Goal: Information Seeking & Learning: Learn about a topic

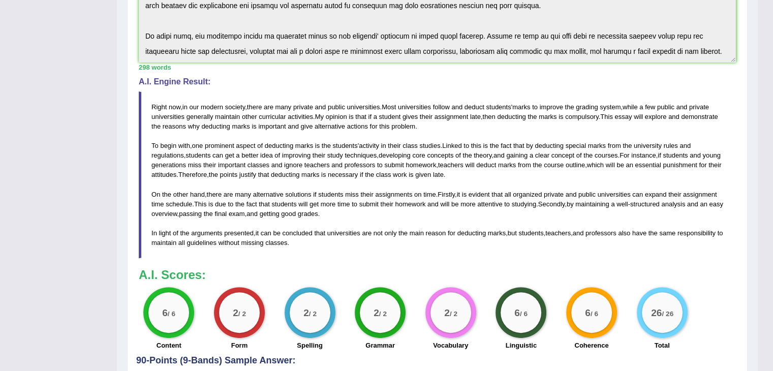
scroll to position [152, 0]
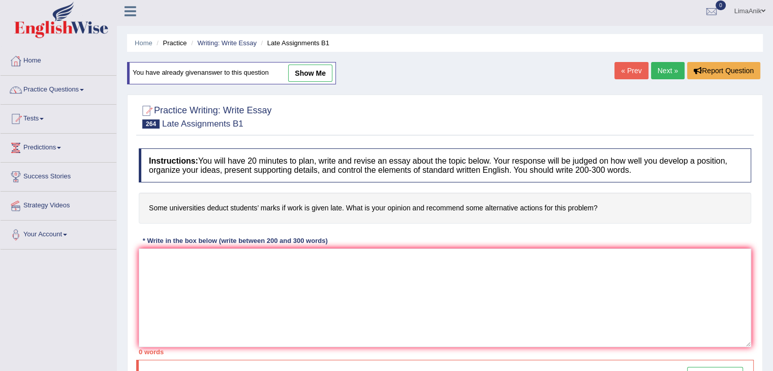
scroll to position [1, 0]
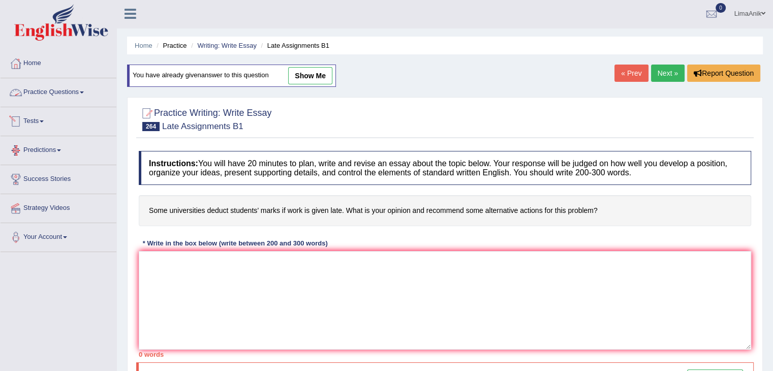
click at [45, 87] on link "Practice Questions" at bounding box center [59, 90] width 116 height 25
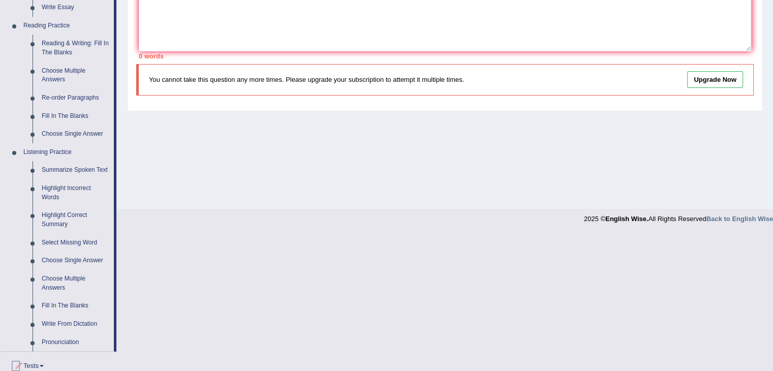
scroll to position [395, 0]
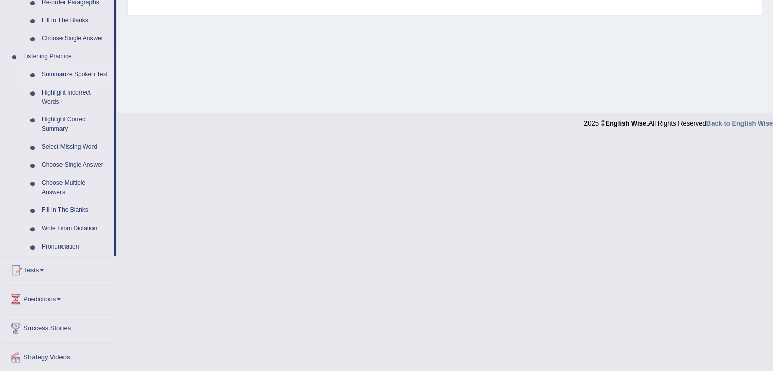
click at [89, 76] on link "Summarize Spoken Text" at bounding box center [75, 75] width 77 height 18
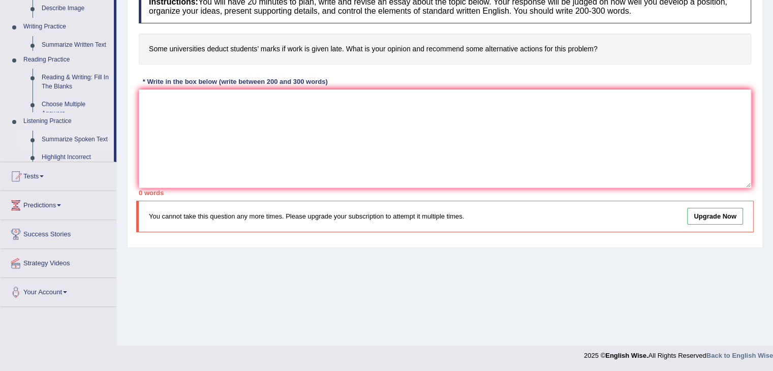
scroll to position [163, 0]
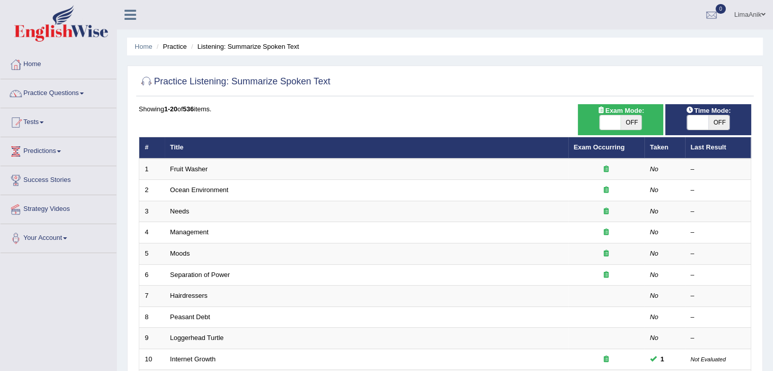
drag, startPoint x: 0, startPoint y: 0, endPoint x: 772, endPoint y: 198, distance: 796.5
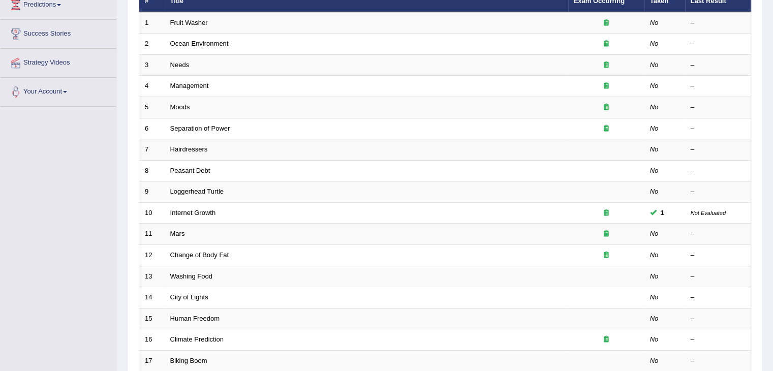
scroll to position [299, 0]
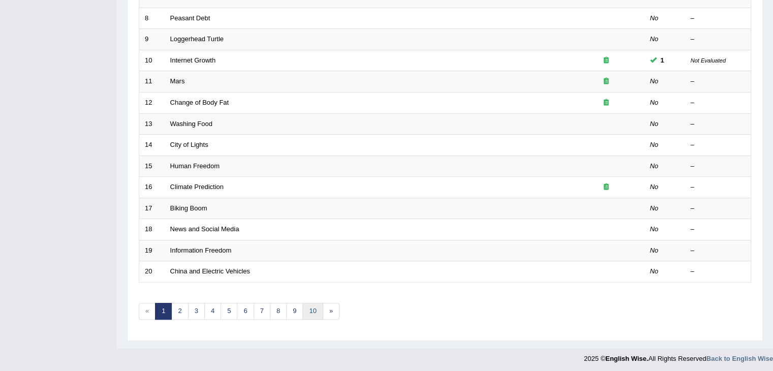
click at [313, 304] on link "10" at bounding box center [312, 311] width 20 height 17
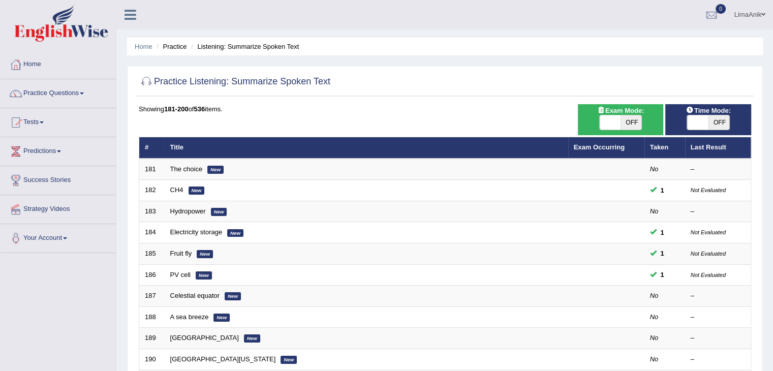
scroll to position [299, 0]
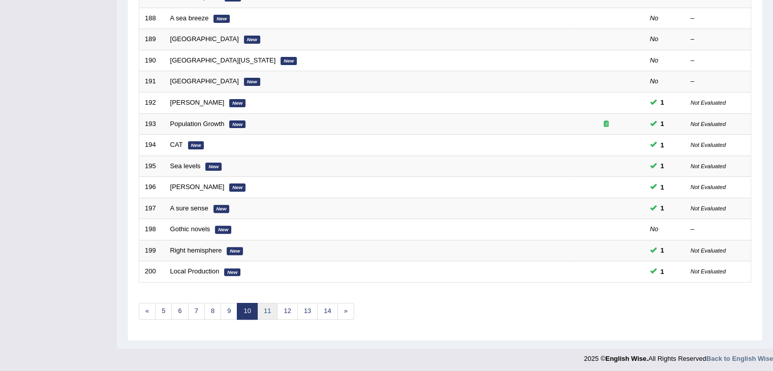
click at [262, 310] on link "11" at bounding box center [267, 311] width 20 height 17
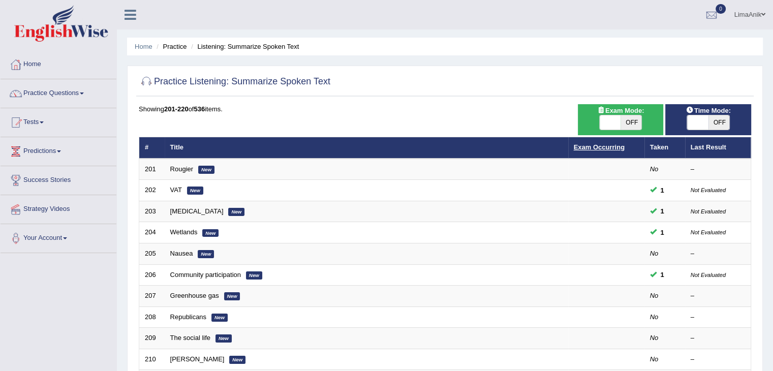
click at [598, 149] on link "Exam Occurring" at bounding box center [599, 147] width 51 height 8
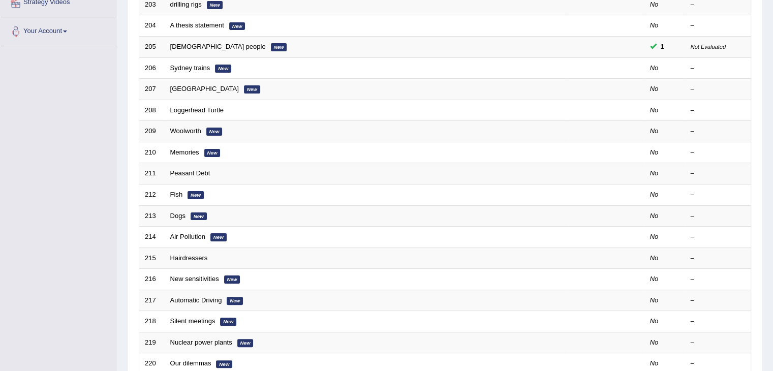
scroll to position [233, 0]
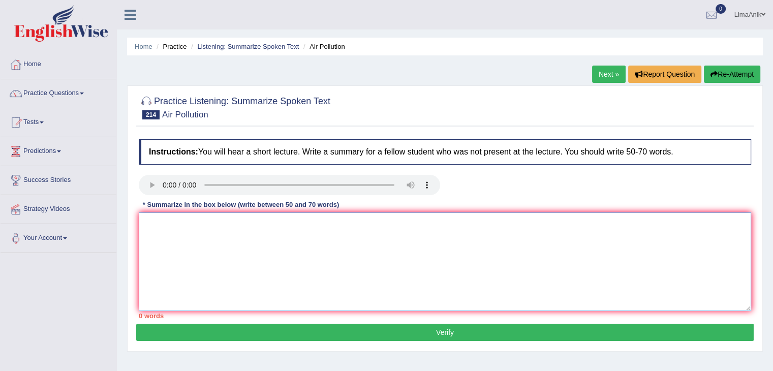
click at [165, 240] on textarea at bounding box center [445, 261] width 612 height 99
click at [349, 216] on textarea "The lecture discusses the topic of air pollution" at bounding box center [445, 261] width 612 height 99
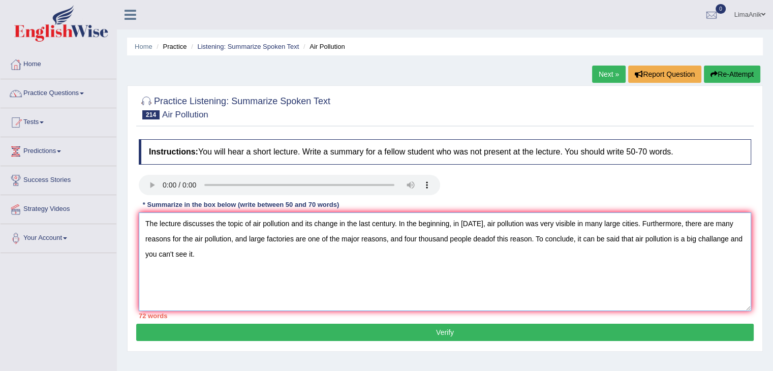
click at [670, 238] on textarea "The lecture discusses the topic of air pollution and its change in the last cen…" at bounding box center [445, 261] width 612 height 99
click at [162, 257] on textarea "The lecture discusses the topic of air pollution and its change in the last cen…" at bounding box center [445, 261] width 612 height 99
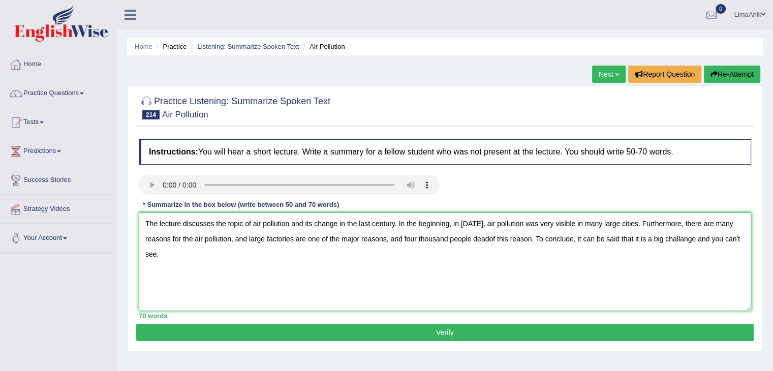
click at [178, 260] on textarea "The lecture discusses the topic of air pollution and its change in the last cen…" at bounding box center [445, 261] width 612 height 99
type textarea "The lecture discusses the topic of air pollution and its change in the last cen…"
click at [446, 332] on button "Verify" at bounding box center [445, 332] width 618 height 17
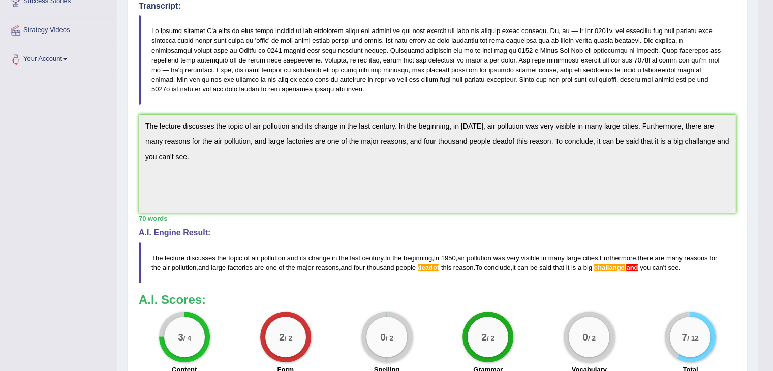
scroll to position [180, 0]
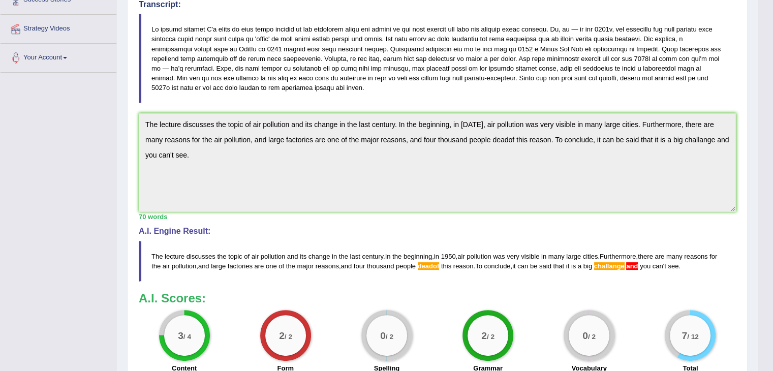
drag, startPoint x: 772, startPoint y: 247, endPoint x: 772, endPoint y: 269, distance: 22.4
click at [772, 191] on html "Toggle navigation Home Practice Questions Speaking Practice Read Aloud Repeat S…" at bounding box center [386, 5] width 773 height 371
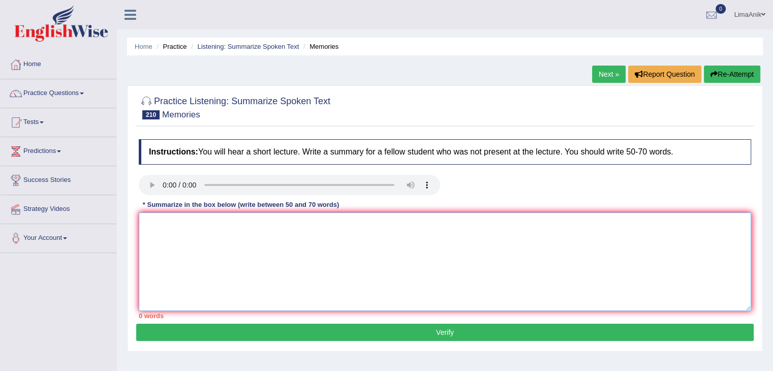
click at [181, 242] on textarea at bounding box center [445, 261] width 612 height 99
click at [354, 228] on textarea "The lecture discusses the topic of short-term memories" at bounding box center [445, 261] width 612 height 99
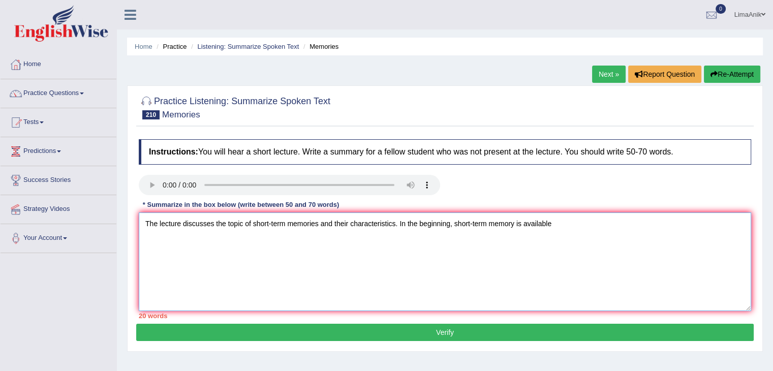
click at [570, 239] on textarea "The lecture discusses the topic of short-term memories and their characteristic…" at bounding box center [445, 261] width 612 height 99
click at [617, 231] on textarea "The lecture discusses the topic of short-term memories and their characteristic…" at bounding box center [445, 261] width 612 height 99
click at [736, 225] on textarea "The lecture discusses the topic of short-term memories and their characteristic…" at bounding box center [445, 261] width 612 height 99
click at [224, 242] on textarea "The lecture discusses the topic of short-term memories and their characteristic…" at bounding box center [445, 261] width 612 height 99
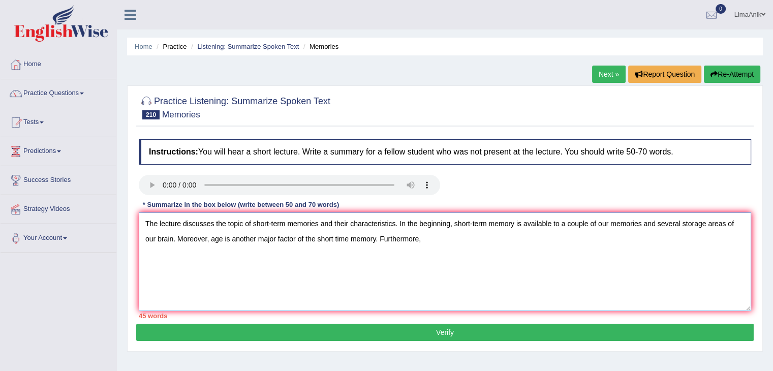
click at [428, 251] on textarea "The lecture discusses the topic of short-term memories and their characteristic…" at bounding box center [445, 261] width 612 height 99
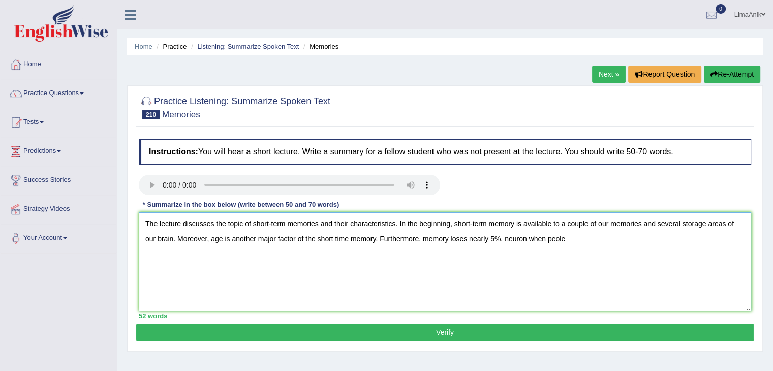
click at [578, 244] on textarea "The lecture discusses the topic of short-term memories and their characteristic…" at bounding box center [445, 261] width 612 height 99
click at [598, 258] on textarea "The lecture discusses the topic of short-term memories and their characteristic…" at bounding box center [445, 261] width 612 height 99
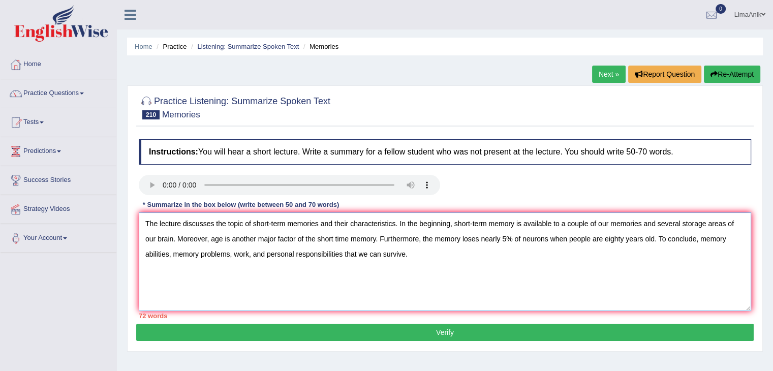
click at [438, 258] on textarea "The lecture discusses the topic of short-term memories and their characteristic…" at bounding box center [445, 261] width 612 height 99
click at [250, 255] on textarea "The lecture discusses the topic of short-term memories and their characteristic…" at bounding box center [445, 261] width 612 height 99
click at [173, 259] on textarea "The lecture discusses the topic of short-term memories and their characteristic…" at bounding box center [445, 261] width 612 height 99
click at [199, 256] on textarea "The lecture discusses the topic of short-term memories and their characteristic…" at bounding box center [445, 261] width 612 height 99
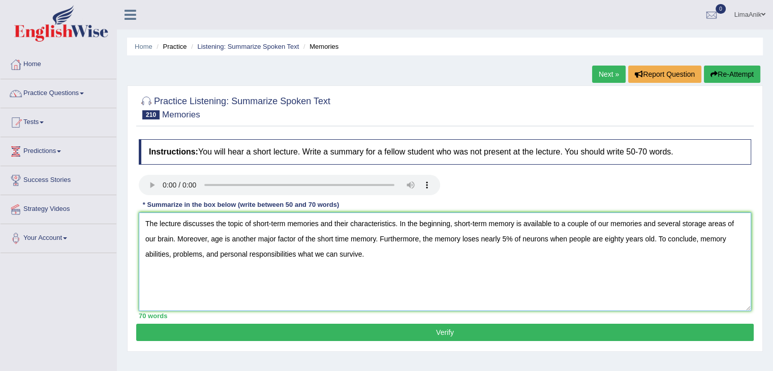
click at [204, 257] on textarea "The lecture discusses the topic of short-term memories and their characteristic…" at bounding box center [445, 261] width 612 height 99
click at [382, 253] on textarea "The lecture discusses the topic of short-term memories and their characteristic…" at bounding box center [445, 261] width 612 height 99
click at [173, 257] on textarea "The lecture discusses the topic of short-term memories and their characteristic…" at bounding box center [445, 261] width 612 height 99
click at [325, 255] on textarea "The lecture discusses the topic of short-term memories and their characteristic…" at bounding box center [445, 261] width 612 height 99
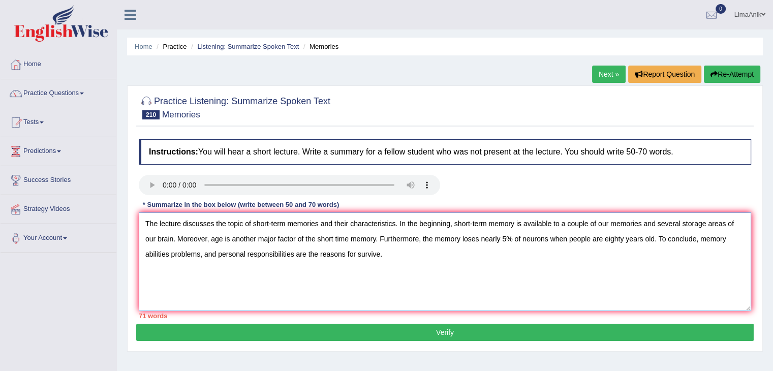
click at [391, 253] on textarea "The lecture discusses the topic of short-term memories and their characteristic…" at bounding box center [445, 261] width 612 height 99
type textarea "The lecture discusses the topic of short-term memories and their characteristic…"
